Goal: Task Accomplishment & Management: Complete application form

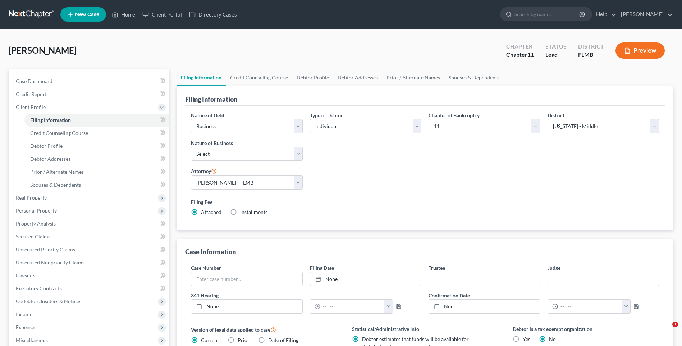
select select "0"
select select "1"
select select "15"
select select "1"
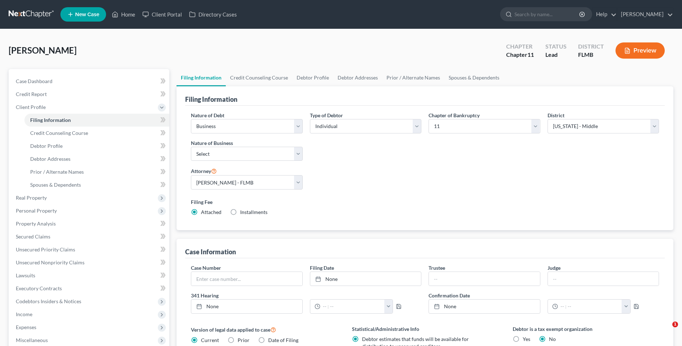
select select "9"
click at [242, 78] on link "Credit Counseling Course" at bounding box center [259, 77] width 67 height 17
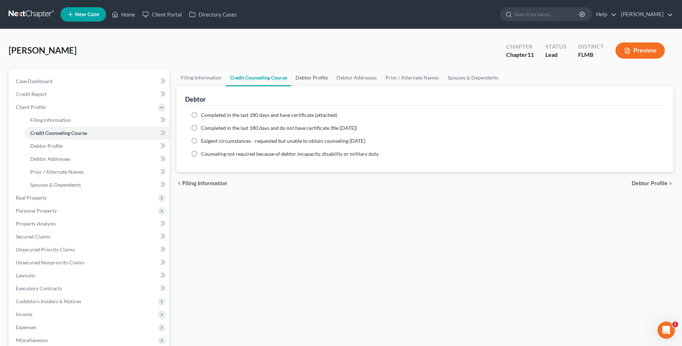
click at [303, 78] on link "Debtor Profile" at bounding box center [311, 77] width 41 height 17
select select "1"
select select "3"
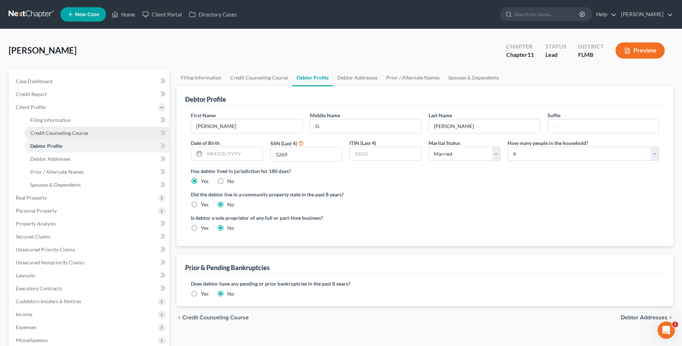
click at [65, 136] on link "Credit Counseling Course" at bounding box center [96, 133] width 145 height 13
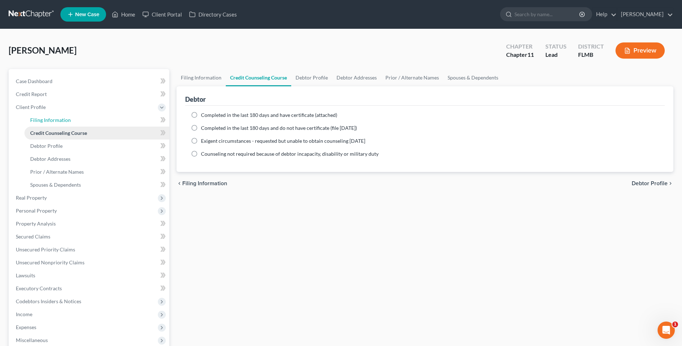
click at [53, 122] on span "Filing Information" at bounding box center [50, 120] width 41 height 6
select select "0"
select select "1"
select select "15"
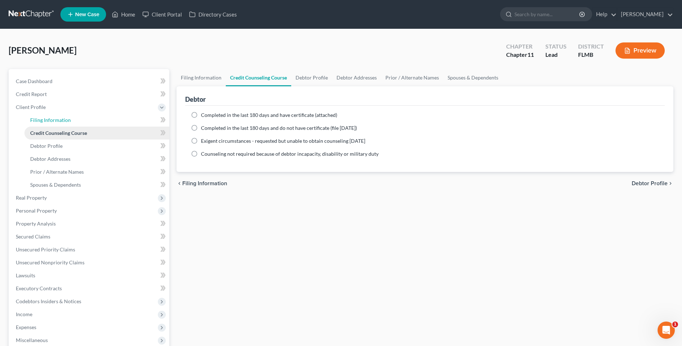
select select "1"
select select "9"
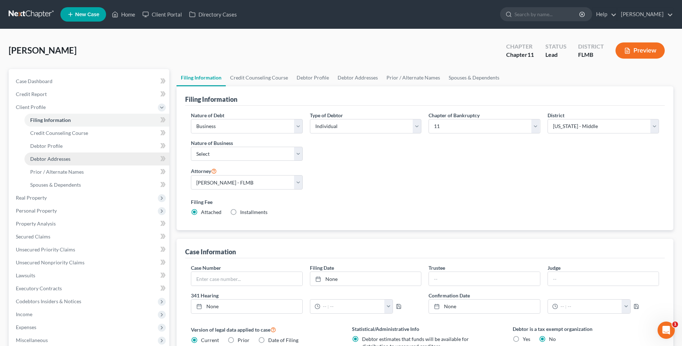
click at [47, 160] on span "Debtor Addresses" at bounding box center [50, 159] width 40 height 6
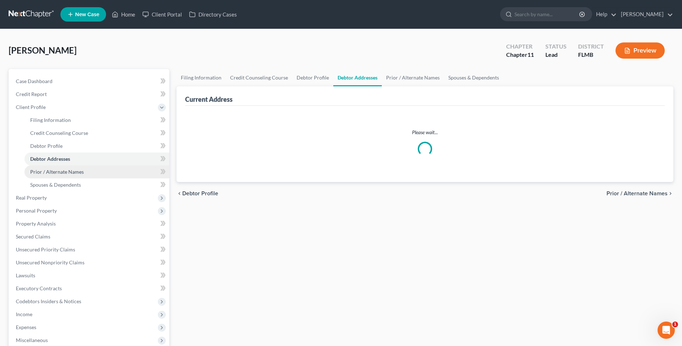
select select "0"
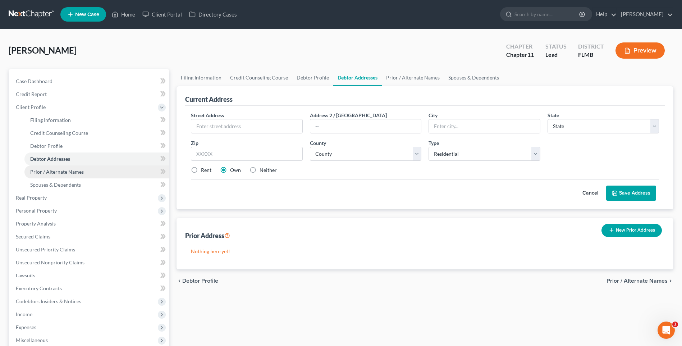
click at [45, 172] on span "Prior / Alternate Names" at bounding box center [57, 172] width 54 height 6
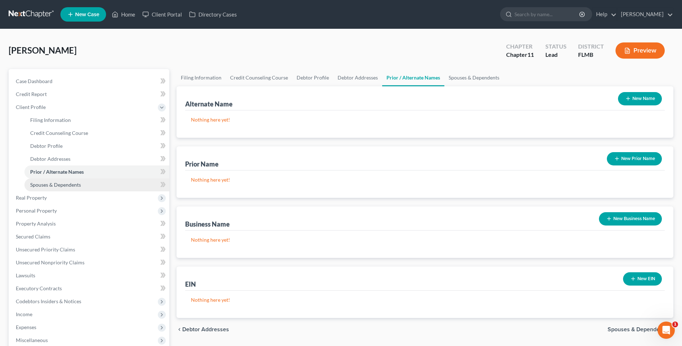
click at [44, 185] on span "Spouses & Dependents" at bounding box center [55, 185] width 51 height 6
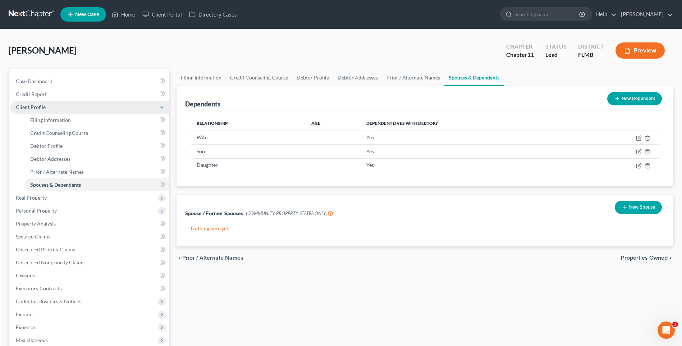
click at [30, 105] on span "Client Profile" at bounding box center [31, 107] width 30 height 6
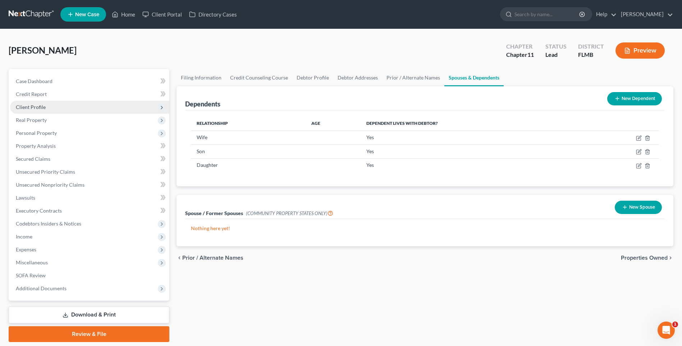
click at [31, 105] on span "Client Profile" at bounding box center [31, 107] width 30 height 6
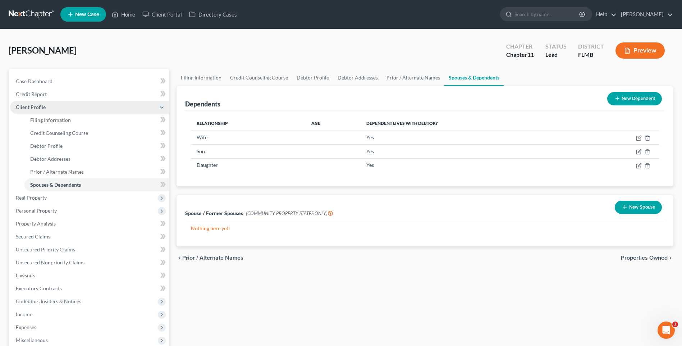
click at [30, 107] on span "Client Profile" at bounding box center [31, 107] width 30 height 6
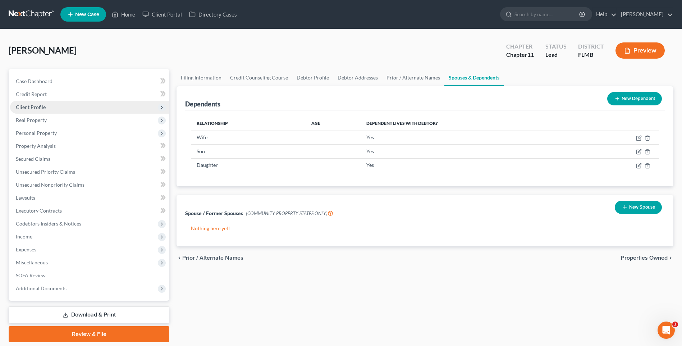
click at [30, 107] on span "Client Profile" at bounding box center [31, 107] width 30 height 6
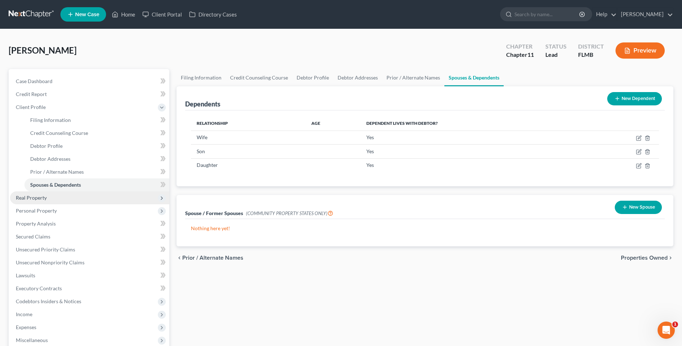
click at [21, 196] on span "Real Property" at bounding box center [31, 198] width 31 height 6
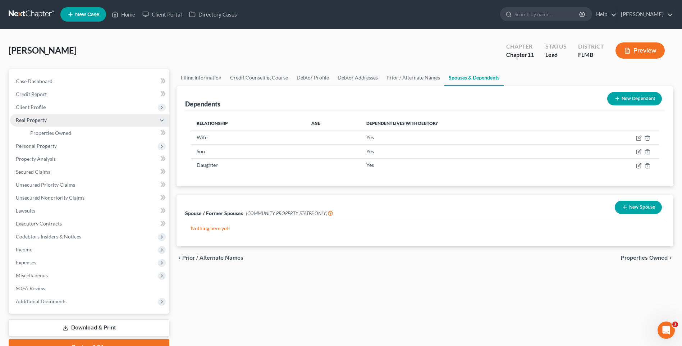
click at [24, 118] on span "Real Property" at bounding box center [31, 120] width 31 height 6
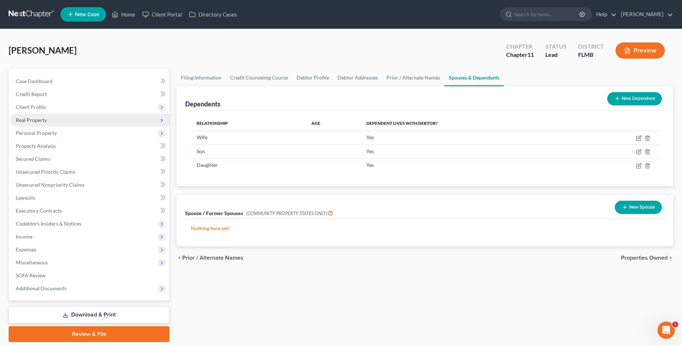
click at [23, 119] on span "Real Property" at bounding box center [31, 120] width 31 height 6
